Goal: Task Accomplishment & Management: Manage account settings

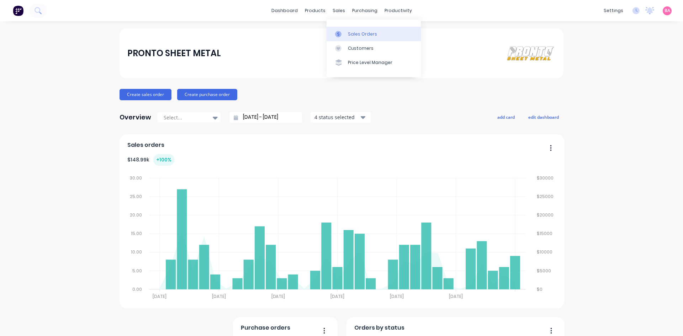
click at [360, 35] on div "Sales Orders" at bounding box center [362, 34] width 29 height 6
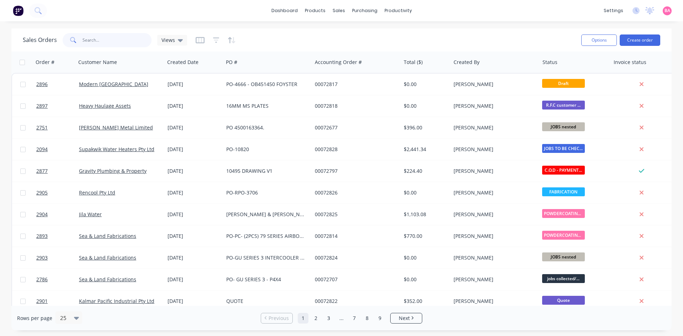
click at [104, 40] on input "text" at bounding box center [117, 40] width 69 height 14
type input "2269"
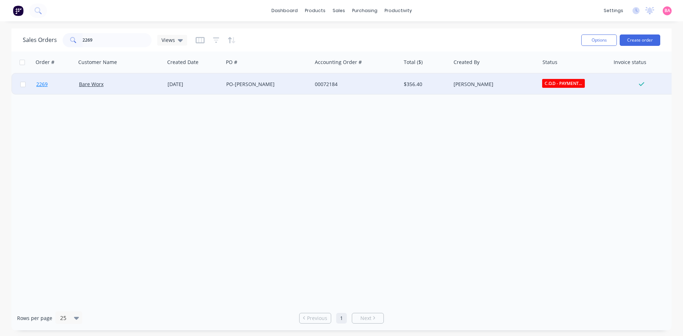
click at [43, 83] on span "2269" at bounding box center [41, 84] width 11 height 7
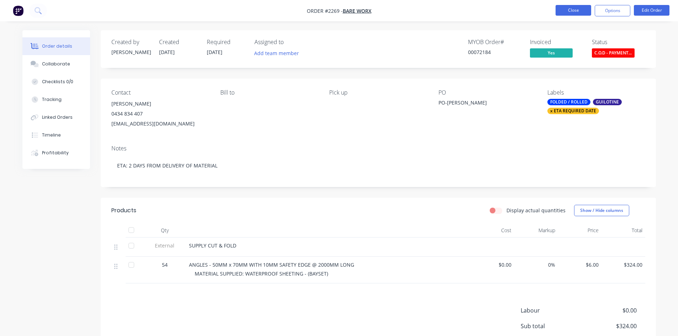
click at [571, 9] on button "Close" at bounding box center [574, 10] width 36 height 11
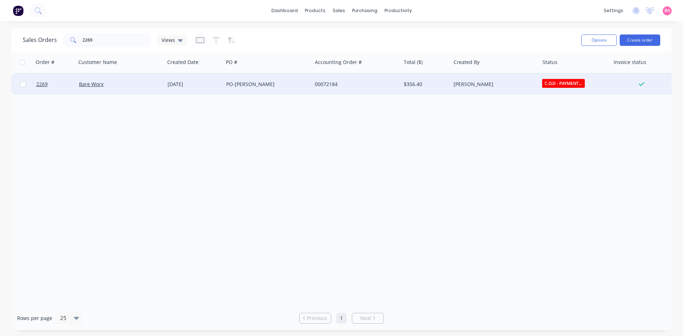
click at [86, 80] on div "Bare Worx" at bounding box center [120, 84] width 89 height 21
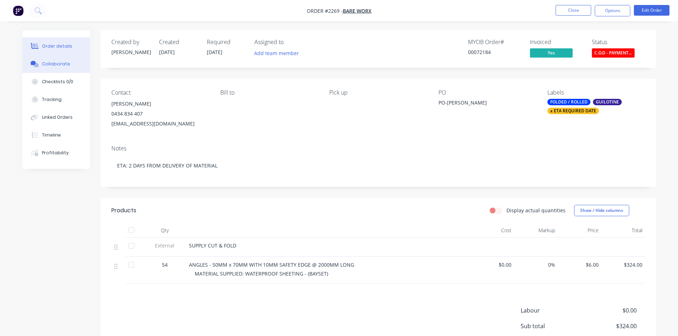
click at [54, 64] on div "Collaborate" at bounding box center [56, 64] width 28 height 6
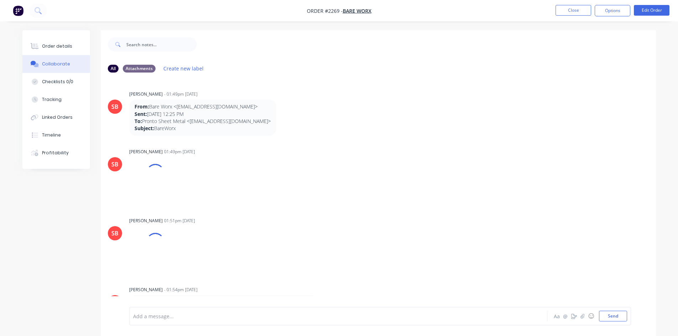
click at [172, 321] on div "Add a message..." at bounding box center [318, 316] width 370 height 11
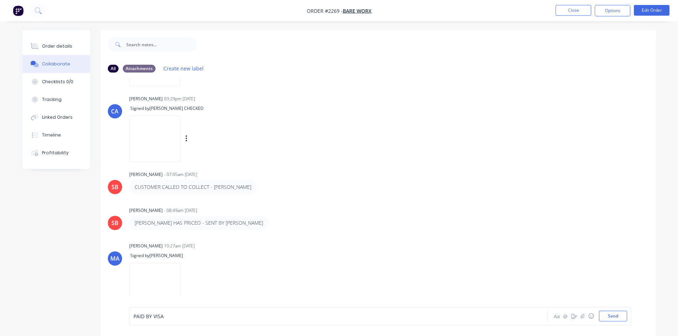
scroll to position [434, 0]
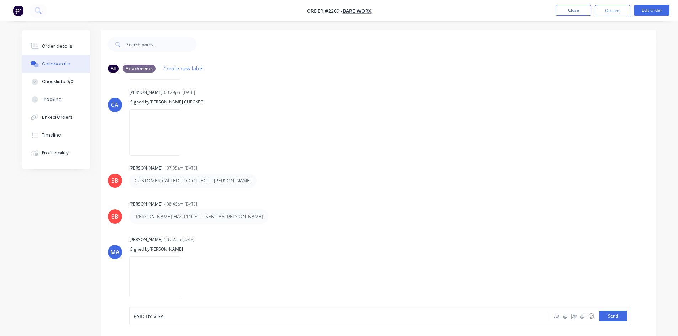
click at [617, 315] on button "Send" at bounding box center [613, 316] width 28 height 11
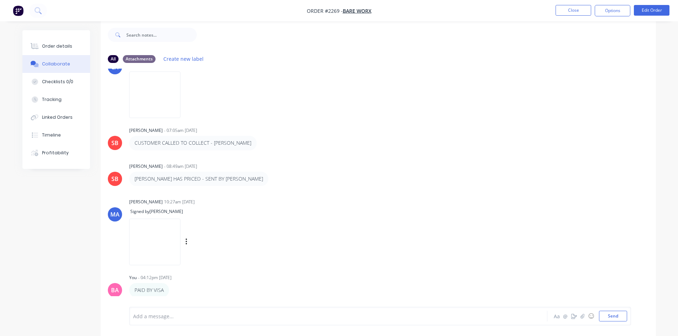
scroll to position [11, 0]
click at [58, 44] on div "Order details" at bounding box center [57, 46] width 30 height 6
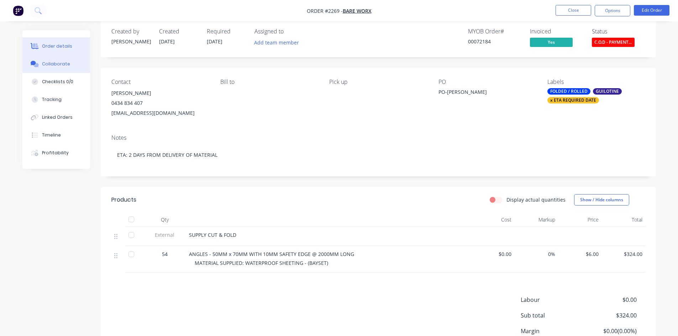
click at [54, 64] on div "Collaborate" at bounding box center [56, 64] width 28 height 6
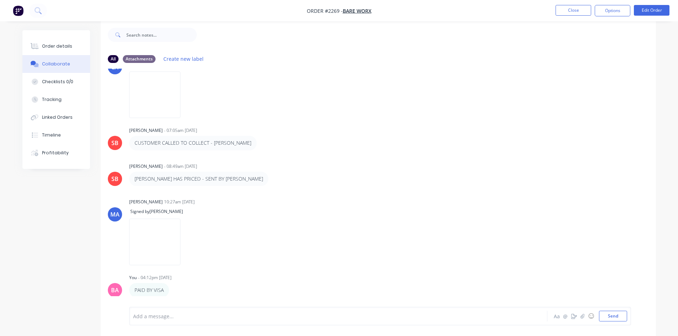
scroll to position [11, 0]
click at [48, 46] on div "Order details" at bounding box center [57, 46] width 30 height 6
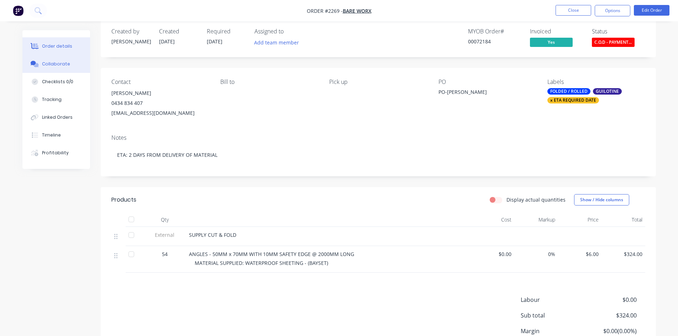
click at [54, 64] on div "Collaborate" at bounding box center [56, 64] width 28 height 6
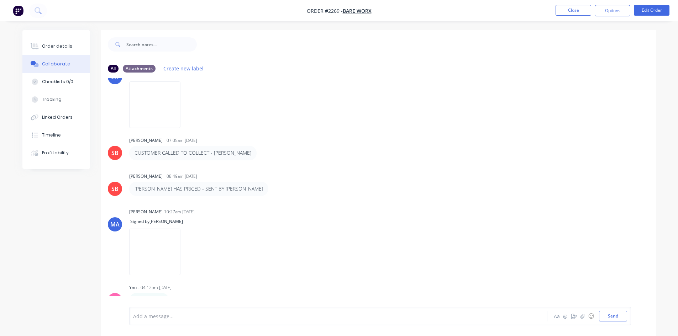
scroll to position [462, 0]
click at [53, 44] on div "Order details" at bounding box center [57, 46] width 30 height 6
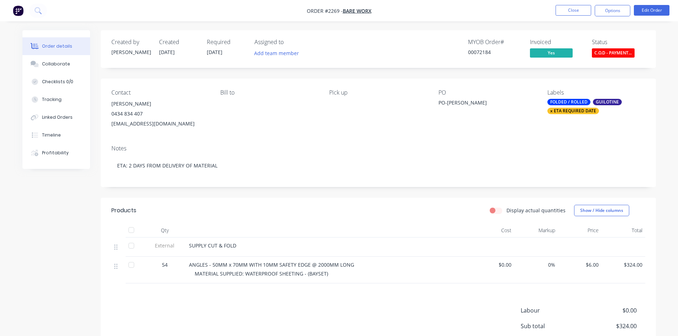
click at [619, 54] on span "C.O.D - PAYMENT..." at bounding box center [613, 52] width 43 height 9
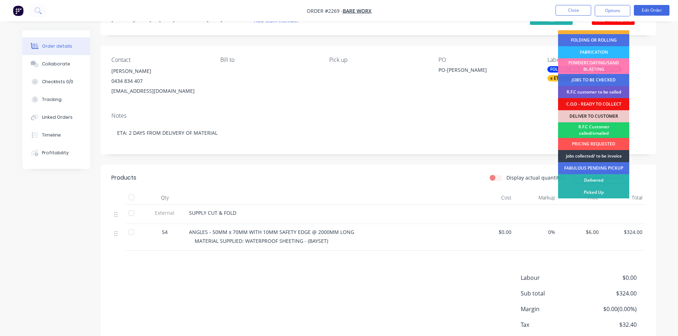
scroll to position [47, 0]
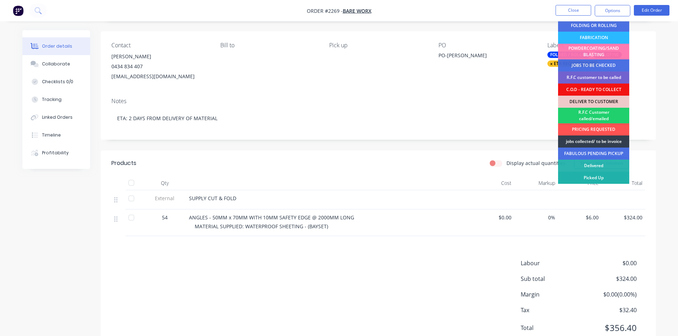
click at [599, 176] on div "Picked Up" at bounding box center [593, 178] width 71 height 12
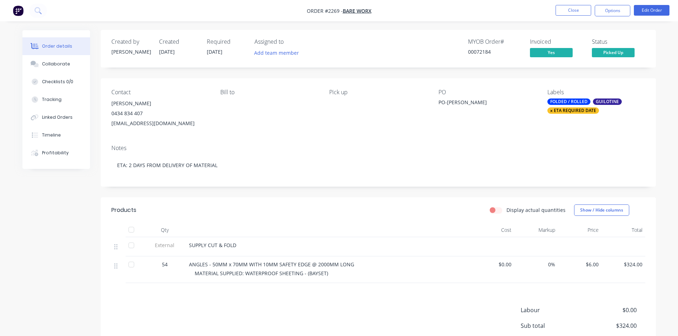
scroll to position [0, 0]
click at [572, 112] on div "x ETA REQUIRED DATE" at bounding box center [573, 111] width 52 height 6
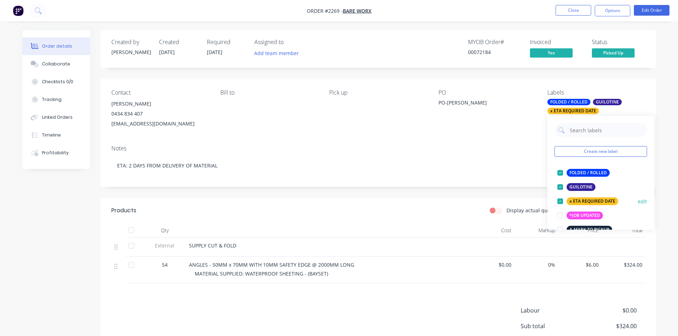
click at [559, 201] on div at bounding box center [560, 201] width 14 height 14
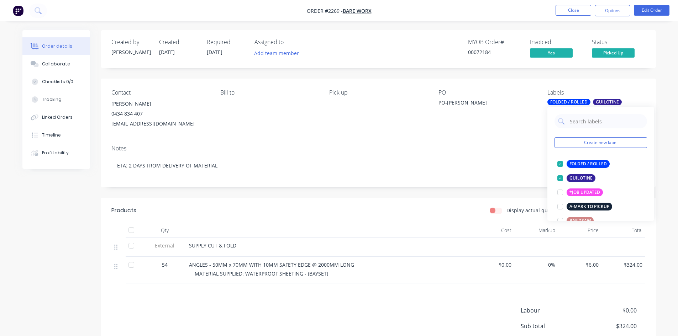
click at [571, 101] on div "FOLDED / ROLLED" at bounding box center [568, 102] width 43 height 6
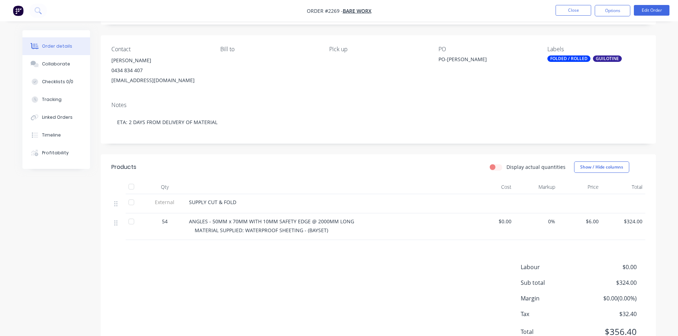
scroll to position [47, 0]
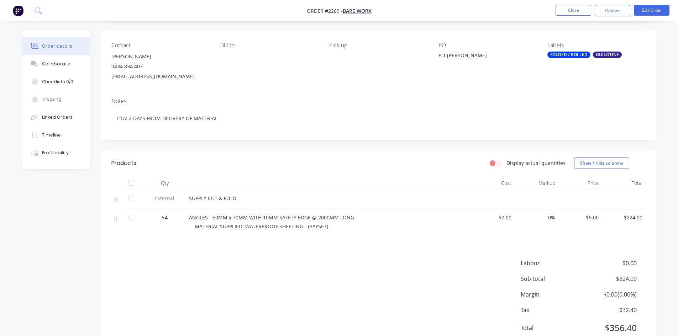
click at [567, 51] on div "Labels FOLDED / ROLLED [PERSON_NAME]" at bounding box center [596, 62] width 98 height 40
click at [565, 53] on div "FOLDED / ROLLED" at bounding box center [568, 55] width 43 height 6
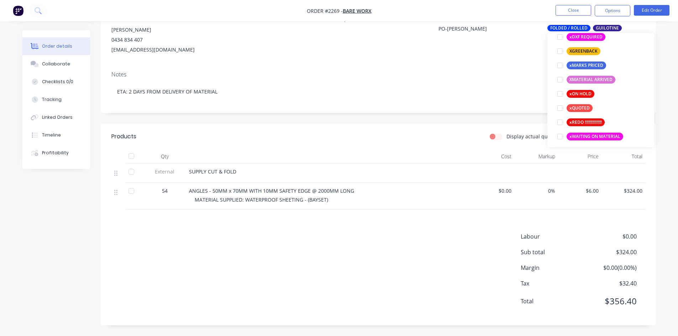
scroll to position [612, 0]
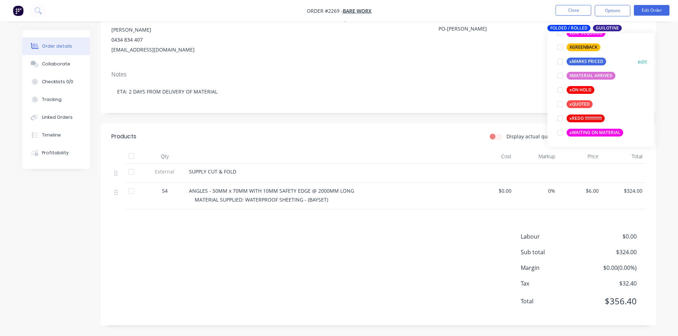
click at [560, 62] on div at bounding box center [560, 61] width 14 height 14
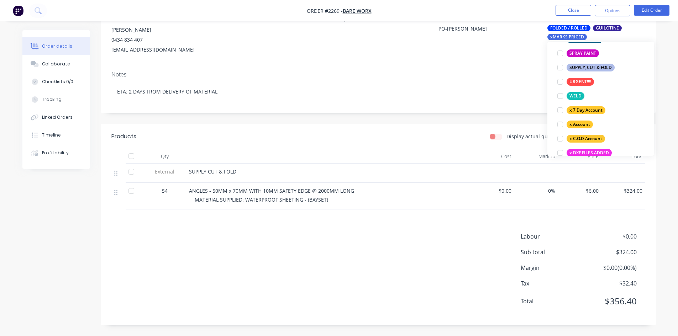
scroll to position [437, 0]
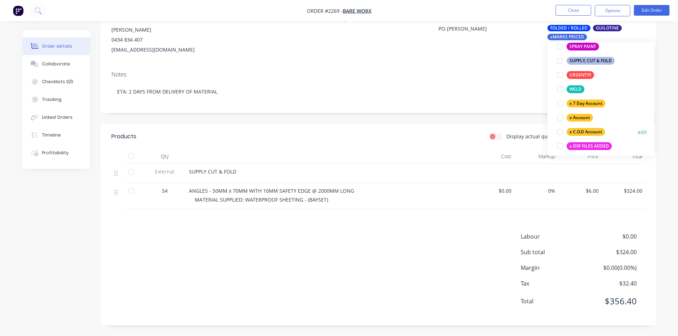
click at [557, 133] on div at bounding box center [560, 132] width 14 height 14
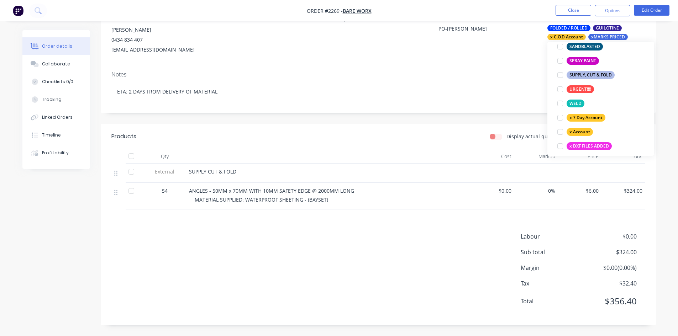
scroll to position [0, 0]
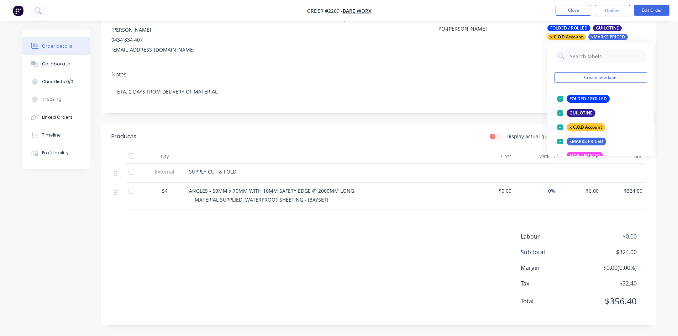
click at [503, 74] on div "Notes" at bounding box center [378, 74] width 534 height 7
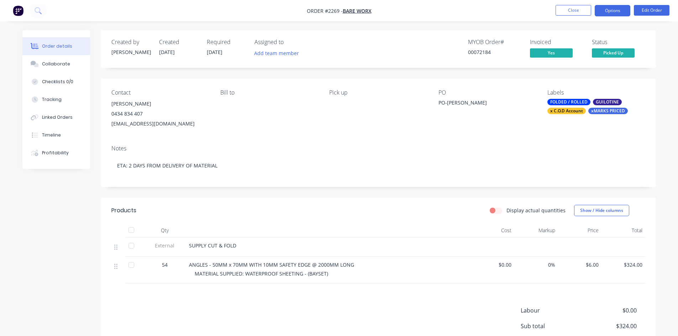
click at [607, 10] on button "Options" at bounding box center [613, 10] width 36 height 11
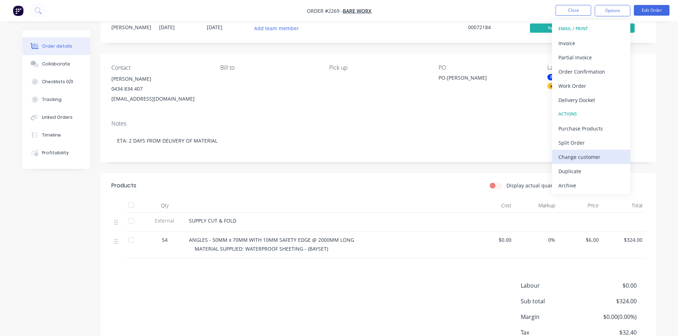
scroll to position [36, 0]
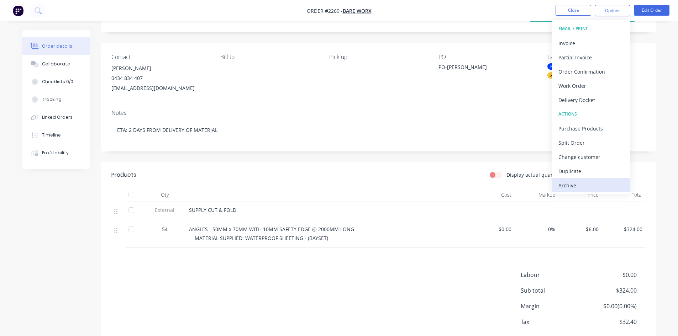
click at [571, 186] on div "Archive" at bounding box center [590, 185] width 65 height 10
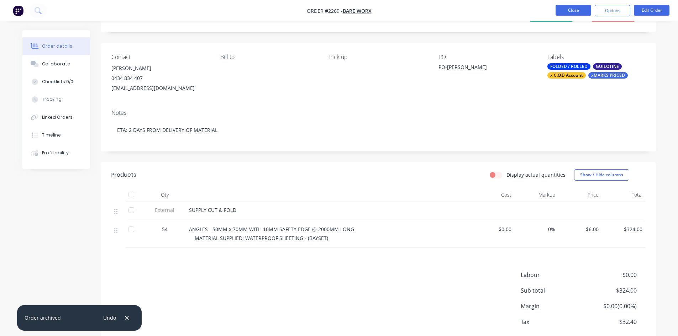
click at [574, 8] on button "Close" at bounding box center [574, 10] width 36 height 11
